Goal: Information Seeking & Learning: Learn about a topic

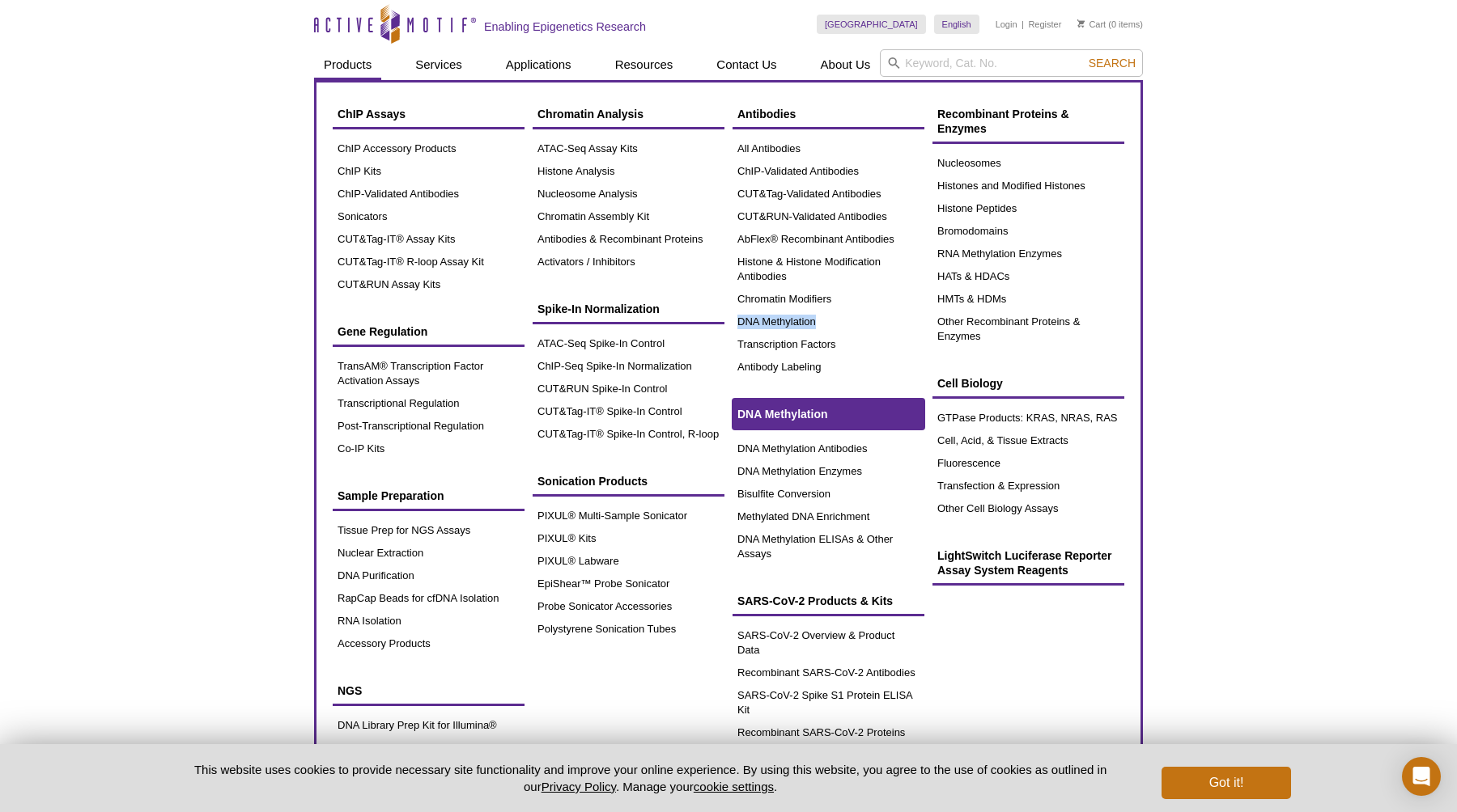
click at [793, 412] on span "DNA Methylation" at bounding box center [782, 414] width 90 height 13
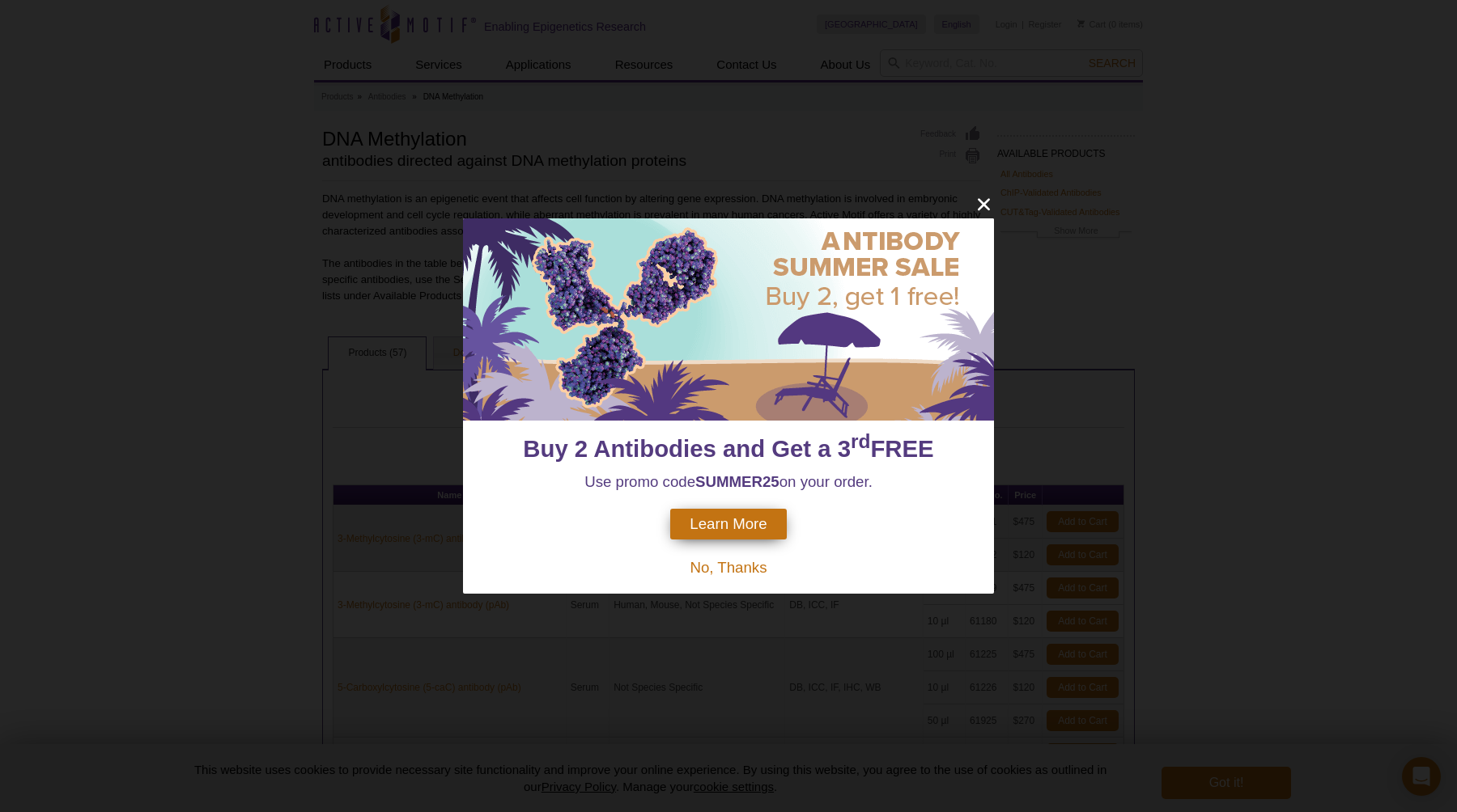
click at [700, 566] on span "No, Thanks" at bounding box center [727, 568] width 77 height 17
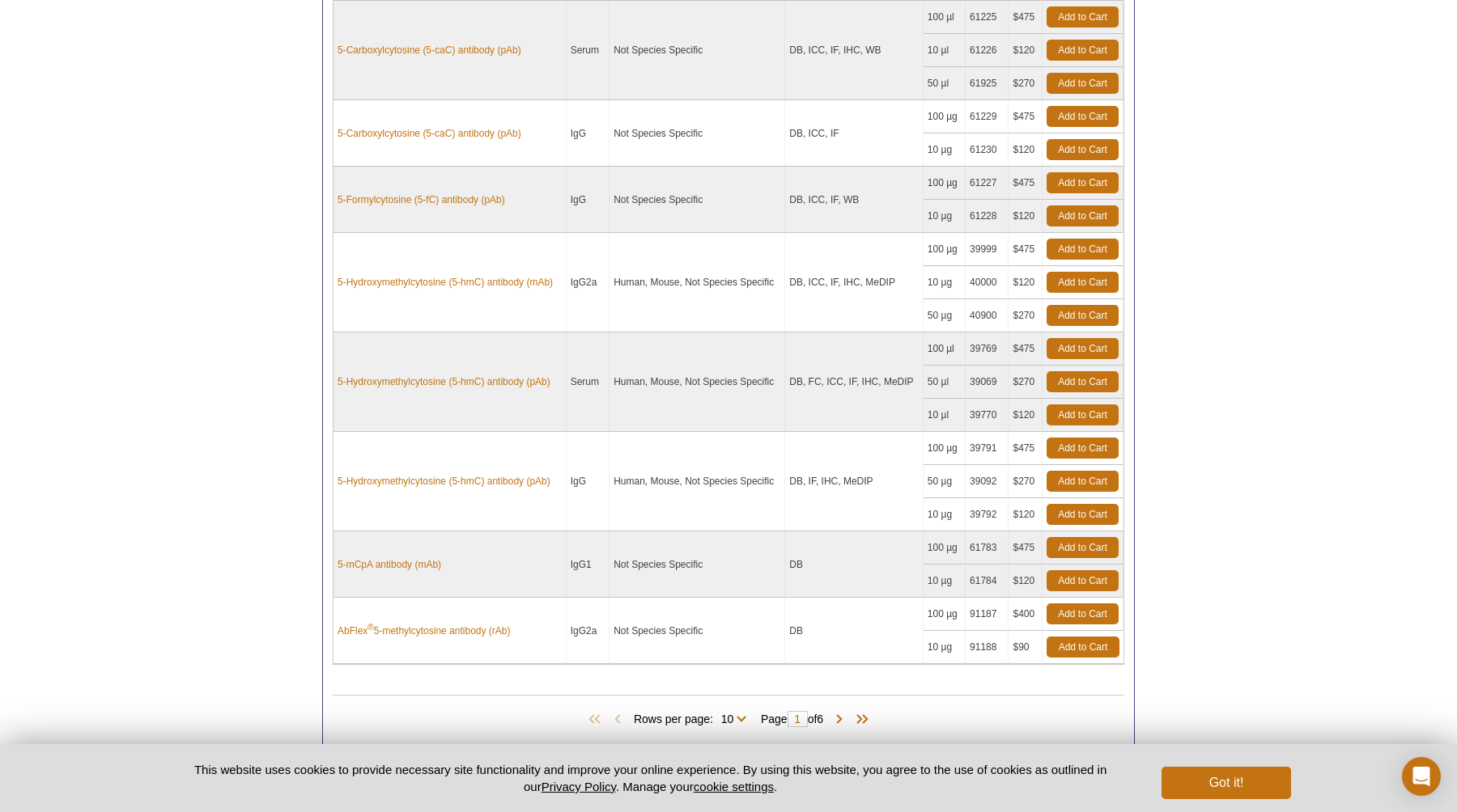
scroll to position [651, 0]
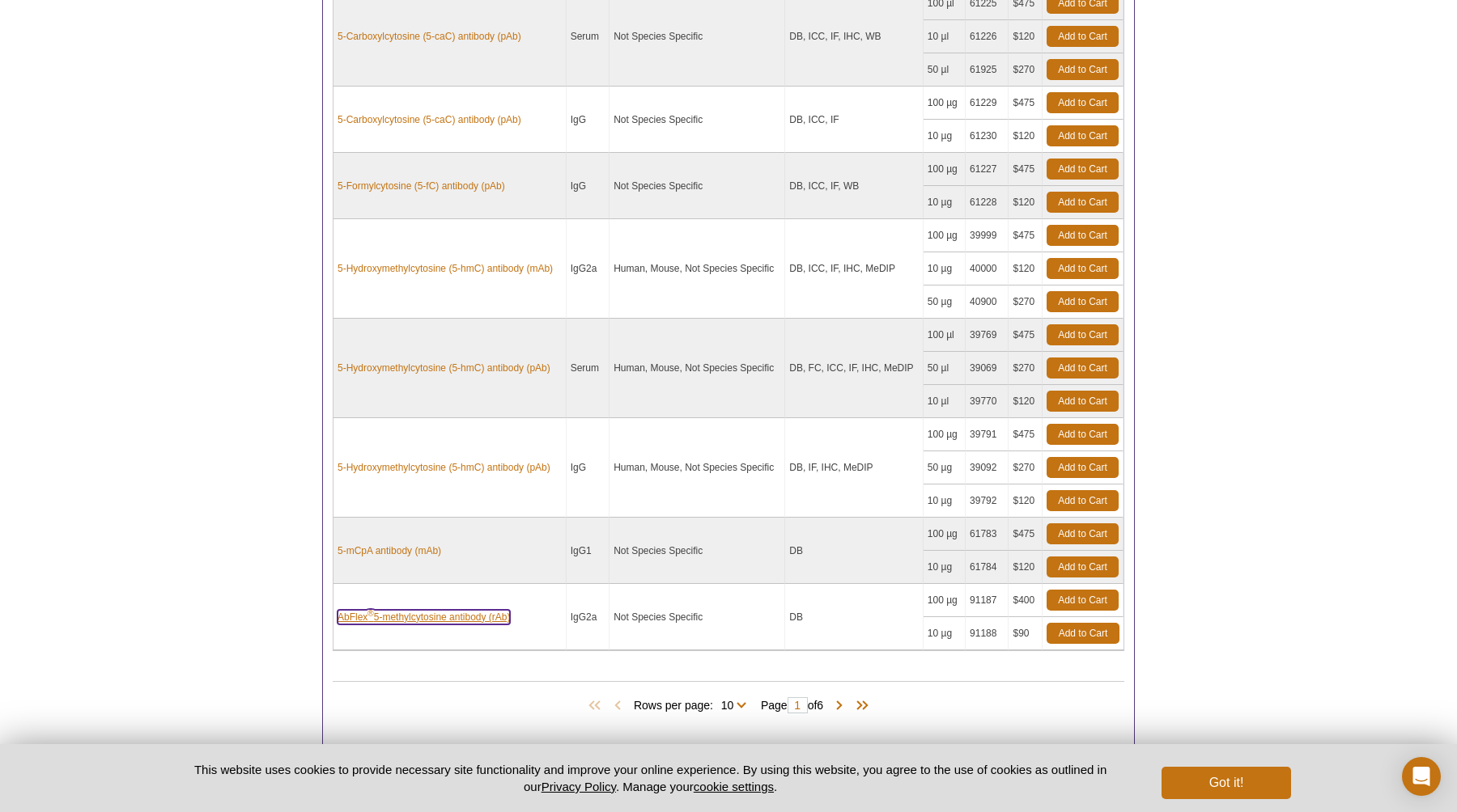
click at [494, 622] on link "AbFlex ® 5-methylcytosine antibody (rAb)" at bounding box center [424, 616] width 173 height 15
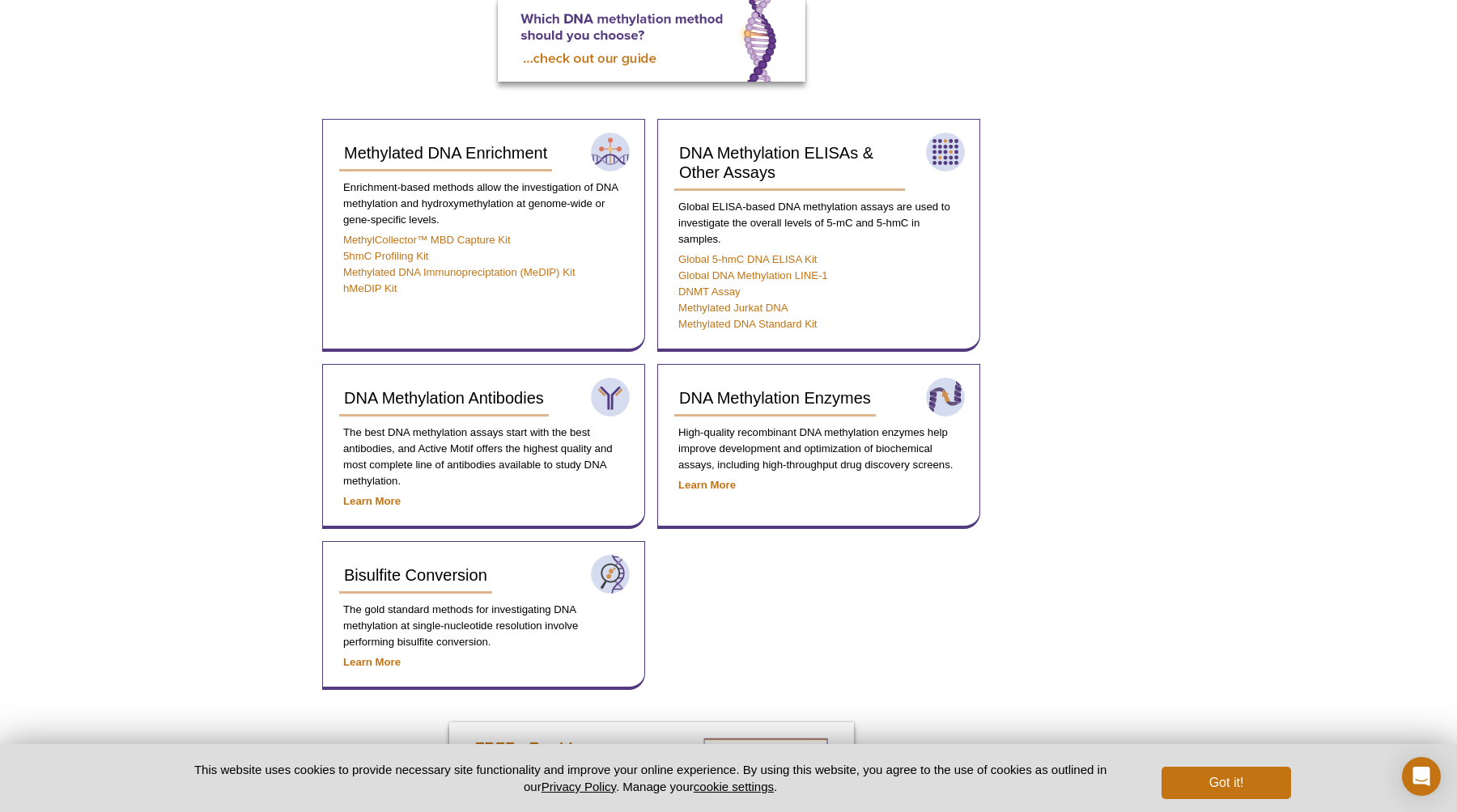
scroll to position [533, 0]
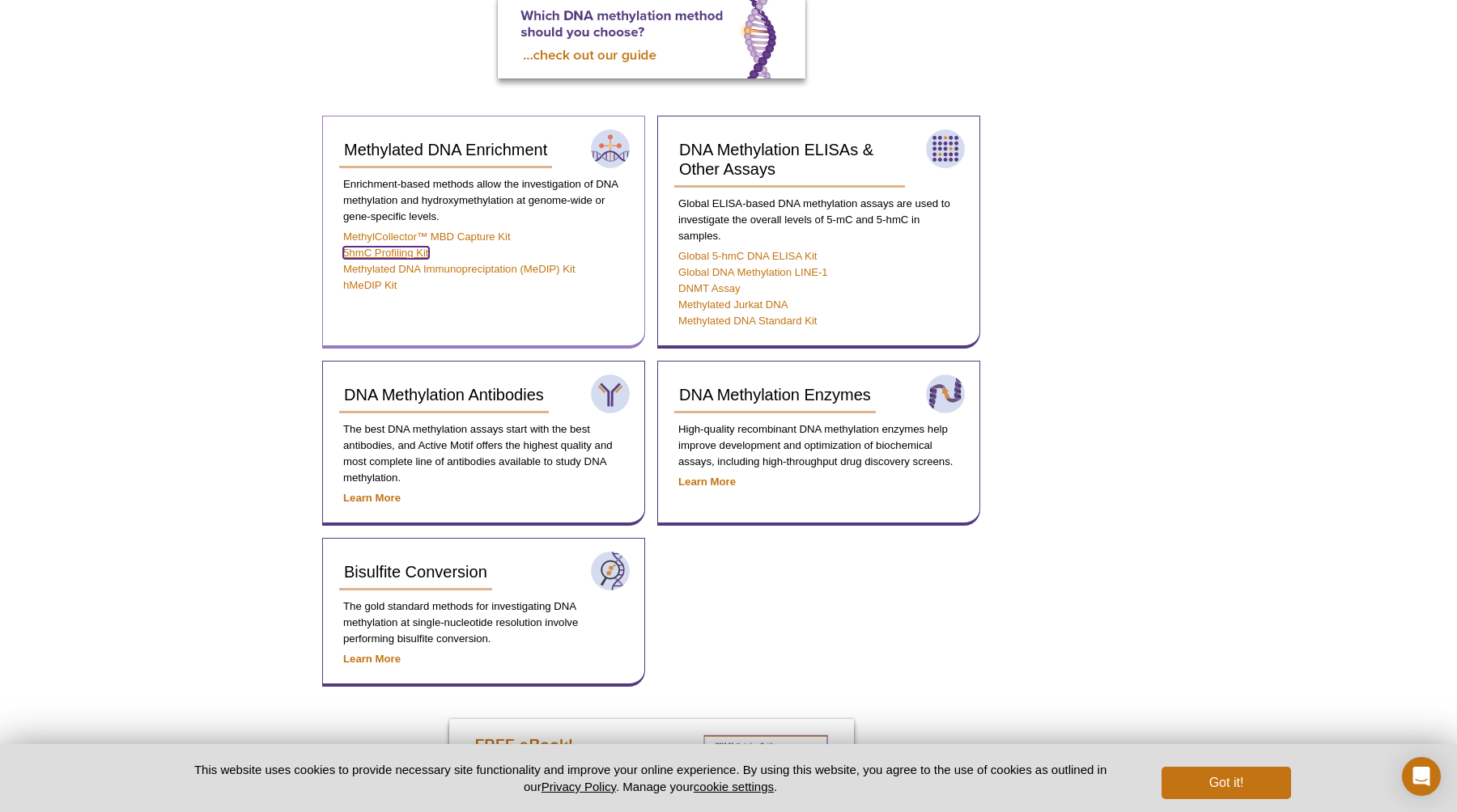
click at [390, 249] on link "5hmC Profiling Kit" at bounding box center [386, 253] width 85 height 13
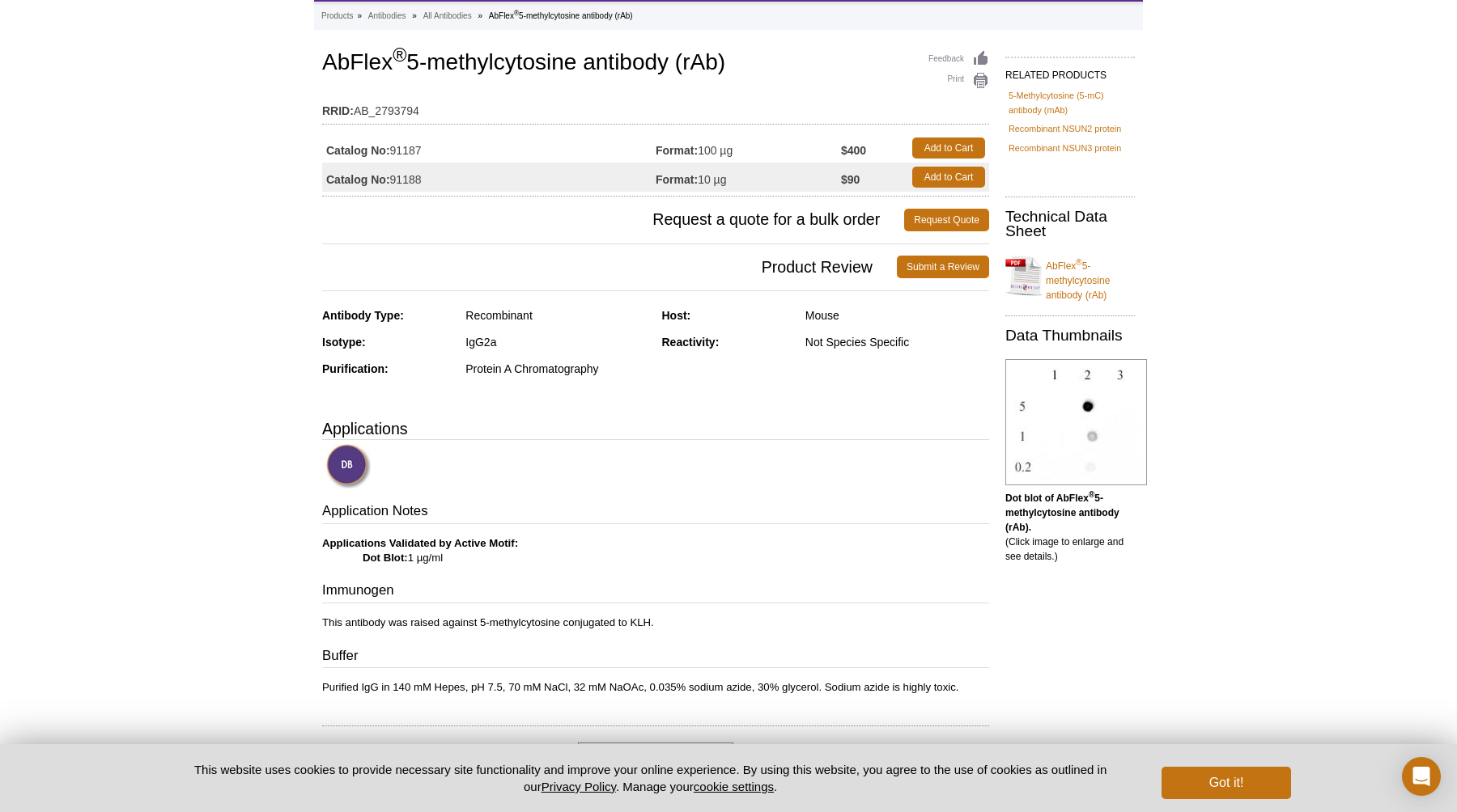
scroll to position [82, 0]
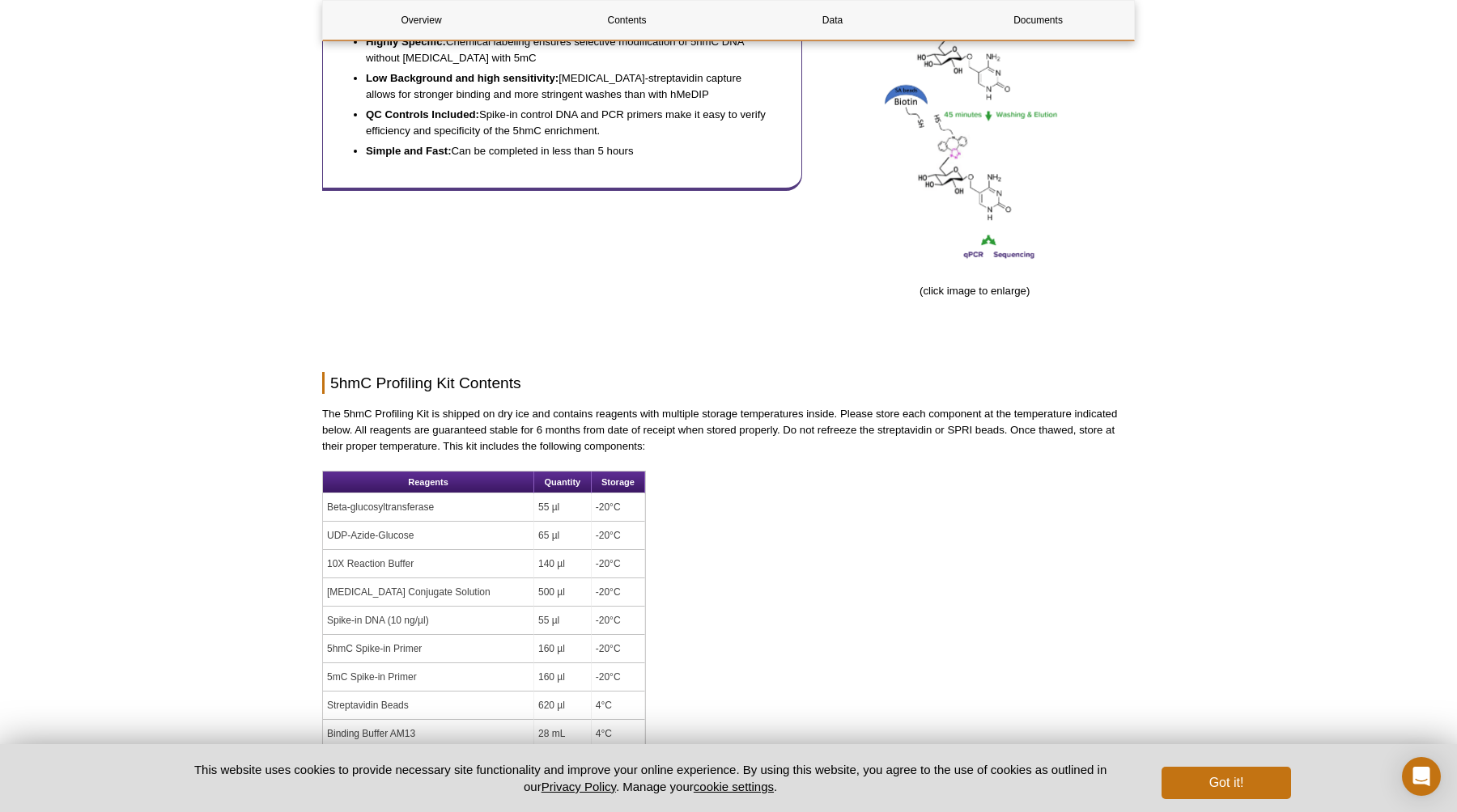
scroll to position [908, 0]
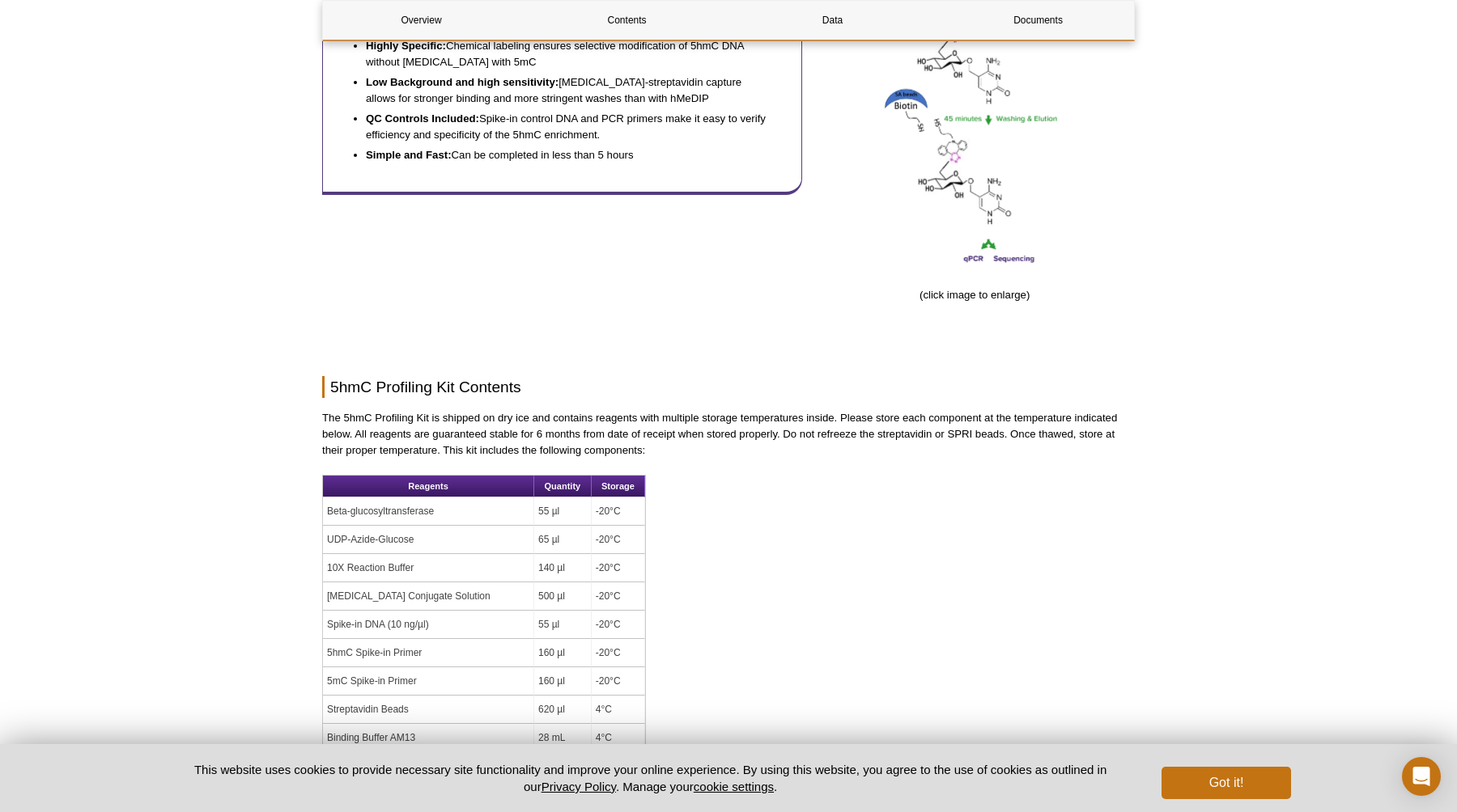
click at [335, 385] on h2 "5hmC Profiling Kit Contents" at bounding box center [728, 387] width 812 height 22
copy h2 "5hmC"
